Goal: Use online tool/utility

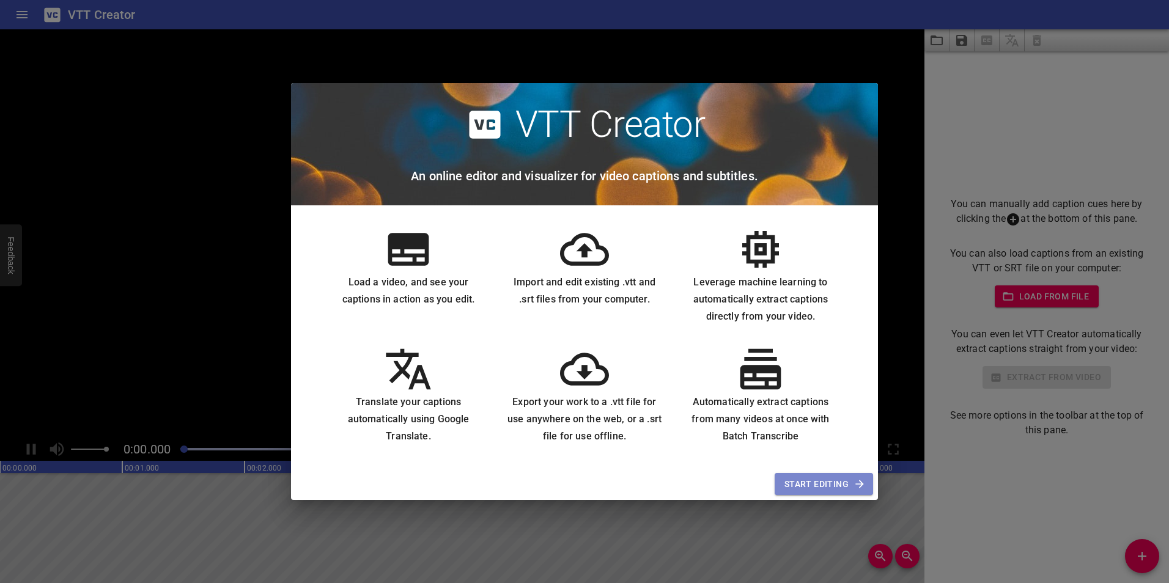
click at [817, 482] on span "Start Editing" at bounding box center [823, 484] width 79 height 15
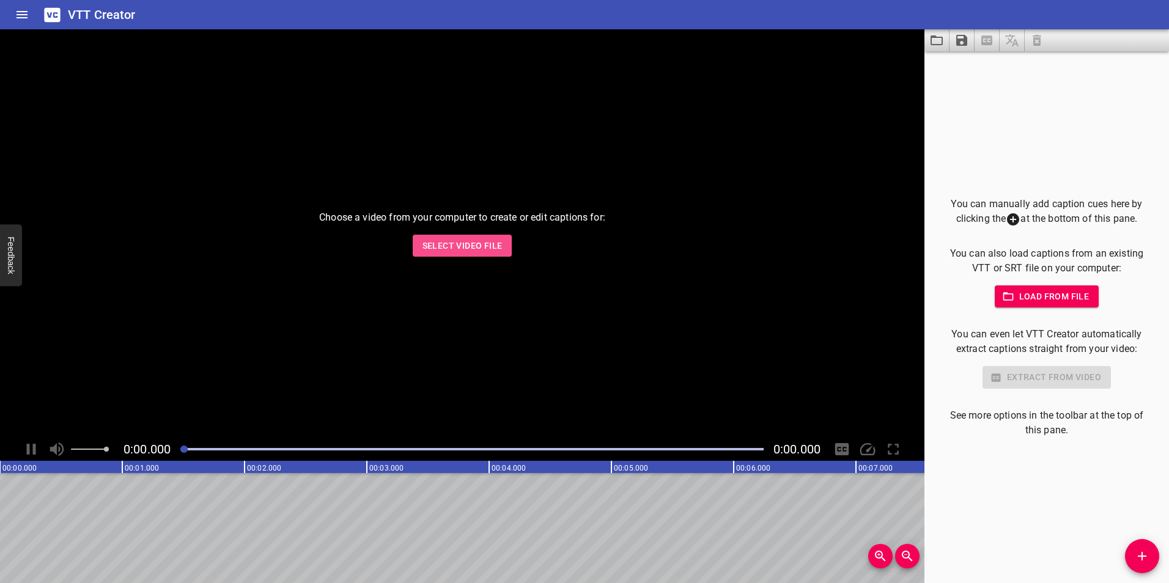
click at [457, 243] on span "Select Video File" at bounding box center [462, 245] width 80 height 15
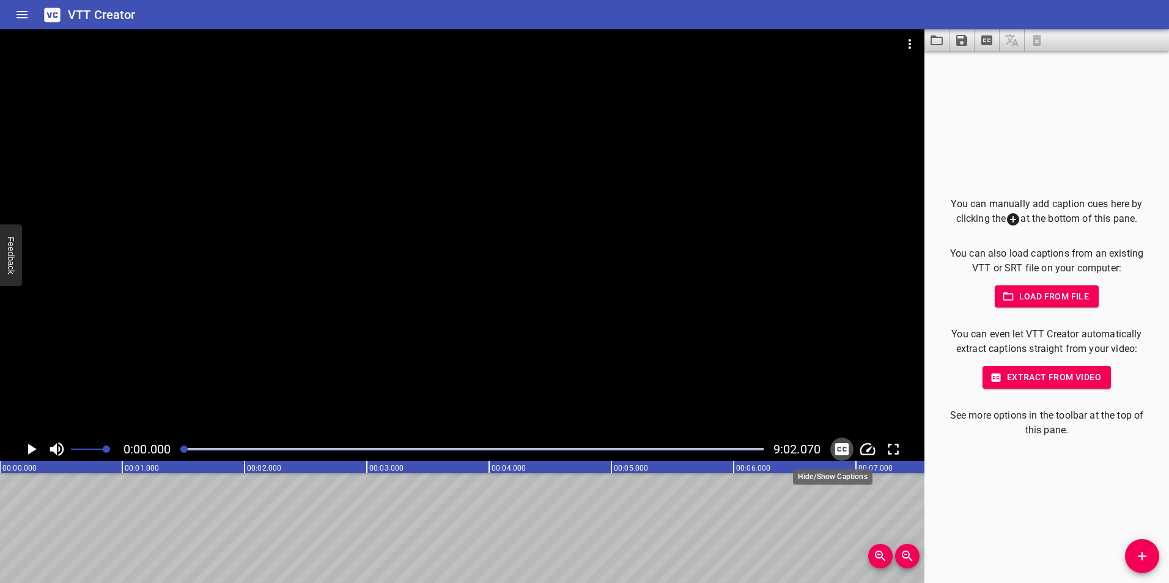
click at [842, 448] on icon "Toggle captions" at bounding box center [842, 449] width 14 height 12
click at [841, 455] on icon "Toggle captions" at bounding box center [842, 449] width 14 height 12
click at [839, 451] on icon "Toggle captions" at bounding box center [842, 449] width 18 height 18
click at [989, 36] on icon "Extract captions from video" at bounding box center [986, 40] width 11 height 10
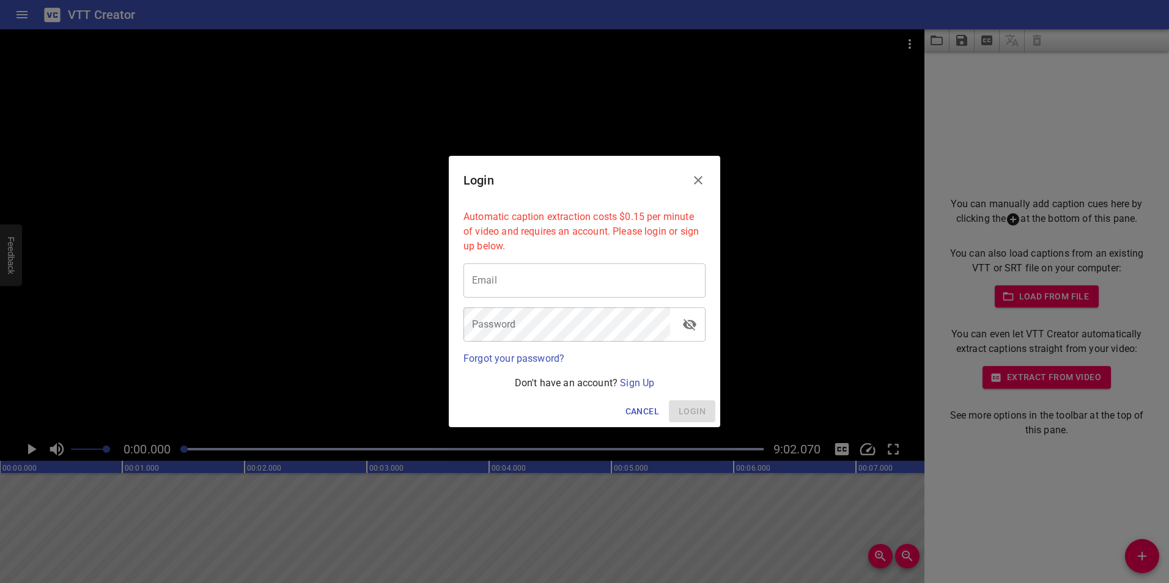
click at [697, 176] on icon "Close" at bounding box center [698, 180] width 15 height 15
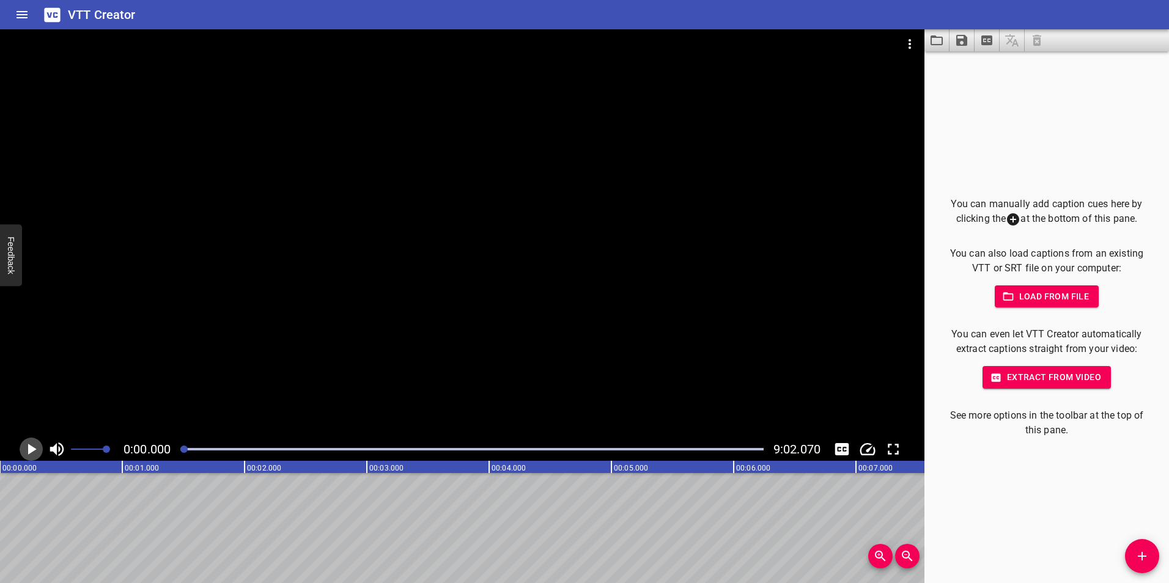
click at [31, 448] on icon "Play/Pause" at bounding box center [32, 449] width 9 height 11
click at [845, 449] on icon "Toggle captions" at bounding box center [842, 449] width 18 height 18
click at [845, 449] on icon "Toggle captions" at bounding box center [842, 449] width 14 height 12
click at [940, 45] on icon "Load captions from file" at bounding box center [936, 40] width 12 height 10
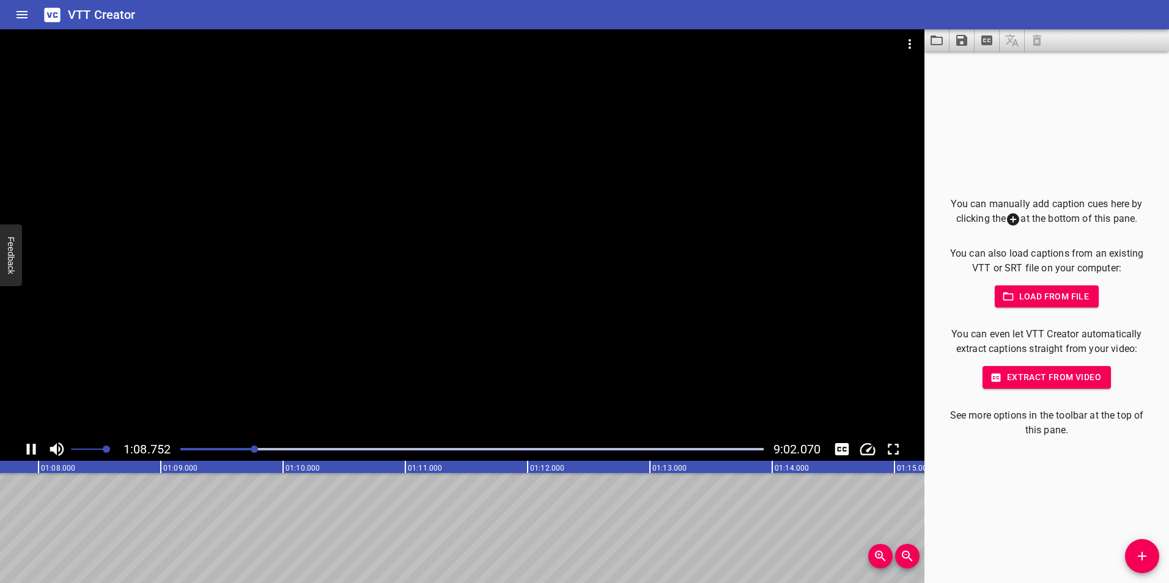
scroll to position [0, 8383]
